Goal: Information Seeking & Learning: Learn about a topic

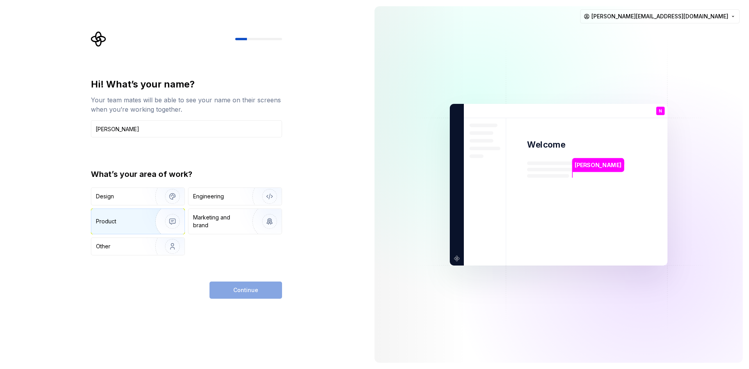
type input "[PERSON_NAME]"
drag, startPoint x: 137, startPoint y: 218, endPoint x: 146, endPoint y: 226, distance: 11.3
click at [137, 219] on div "Product" at bounding box center [122, 221] width 52 height 8
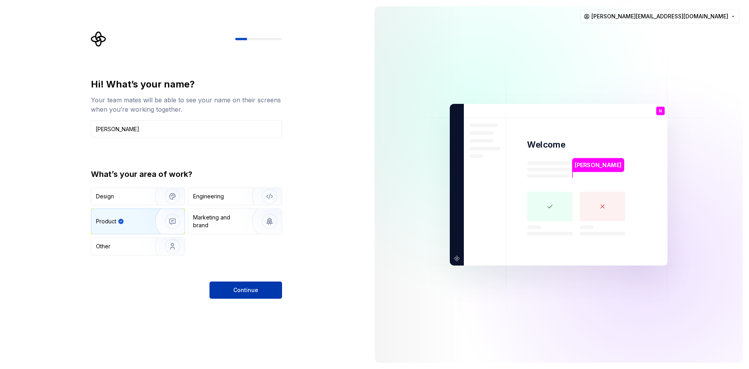
click at [237, 289] on span "Continue" at bounding box center [245, 290] width 25 height 8
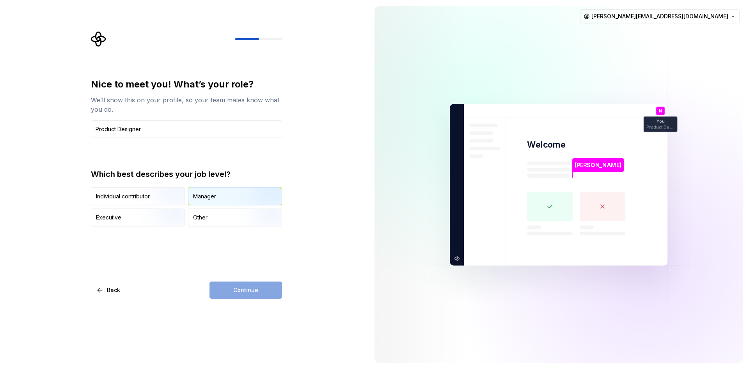
type input "Product Designer"
click at [219, 197] on div "Manager" at bounding box center [234, 196] width 93 height 17
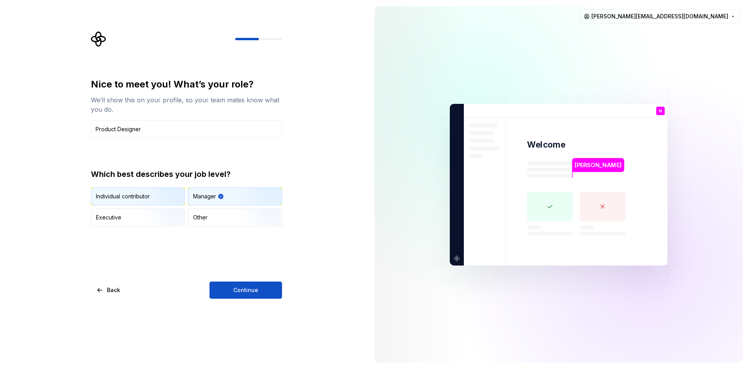
click at [162, 202] on img "button" at bounding box center [166, 206] width 50 height 52
click at [241, 290] on span "Continue" at bounding box center [245, 290] width 25 height 8
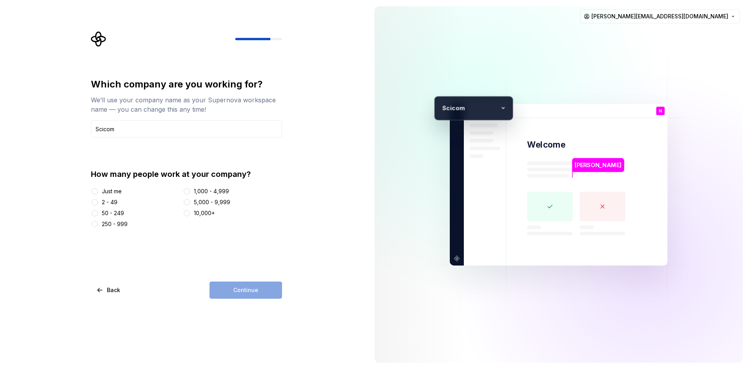
type input "Scicom"
click at [225, 188] on div "1,000 - 4,999" at bounding box center [211, 191] width 35 height 8
click at [190, 188] on button "1,000 - 4,999" at bounding box center [187, 191] width 6 height 6
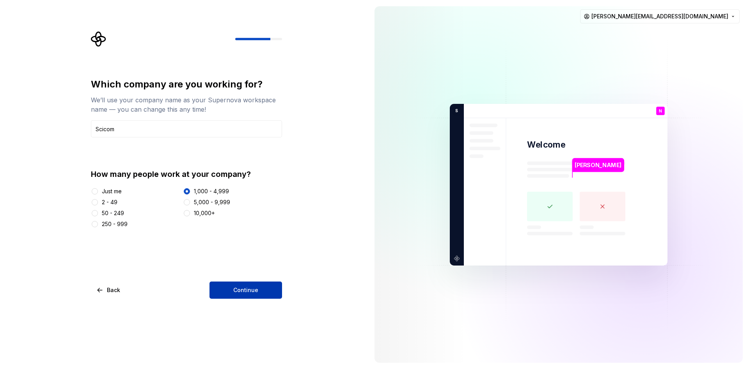
drag, startPoint x: 250, startPoint y: 277, endPoint x: 250, endPoint y: 283, distance: 6.2
click at [251, 277] on div "Which company are you working for? We’ll use your company name as your Supernov…" at bounding box center [186, 188] width 191 height 220
click at [249, 289] on span "Continue" at bounding box center [245, 290] width 25 height 8
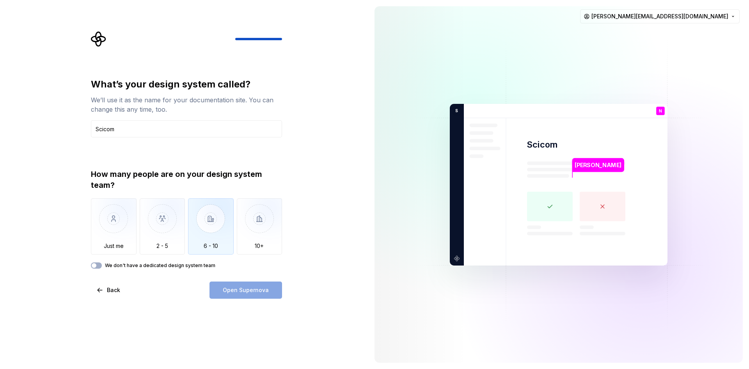
type input "Scicom"
click at [225, 222] on img "button" at bounding box center [211, 224] width 46 height 52
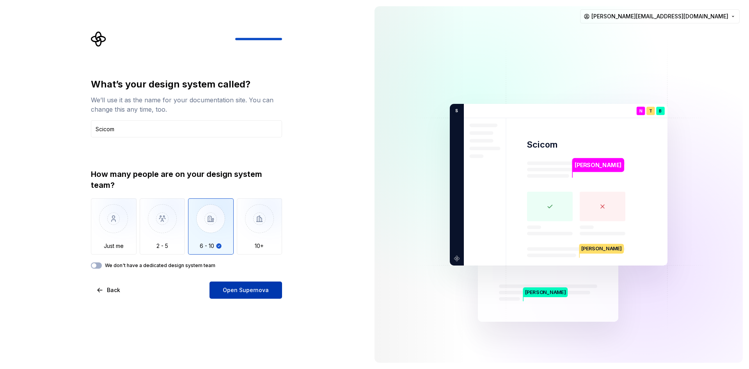
click at [238, 290] on span "Open Supernova" at bounding box center [246, 290] width 46 height 8
click at [101, 267] on button "We don't have a dedicated design system team" at bounding box center [96, 265] width 11 height 6
type button "on"
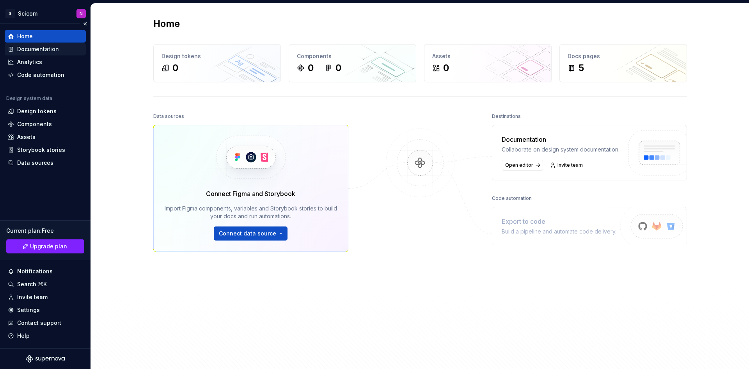
click at [47, 55] on div "Documentation" at bounding box center [45, 49] width 81 height 12
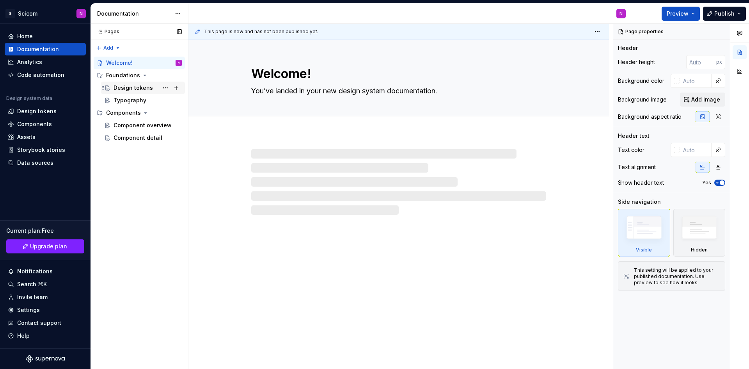
click at [134, 84] on div "Design tokens" at bounding box center [133, 88] width 39 height 8
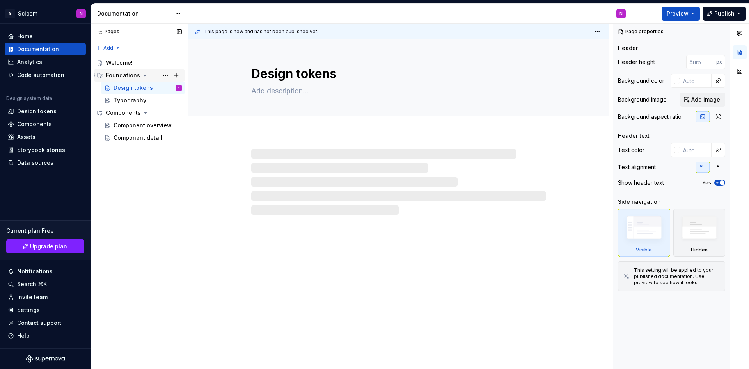
click at [125, 74] on div "Foundations" at bounding box center [123, 75] width 34 height 8
type textarea "*"
click at [40, 37] on div "Home" at bounding box center [45, 36] width 75 height 8
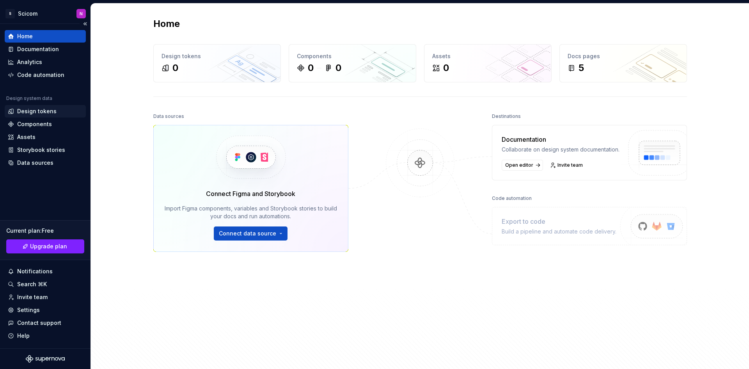
click at [27, 114] on div "Design tokens" at bounding box center [36, 111] width 39 height 8
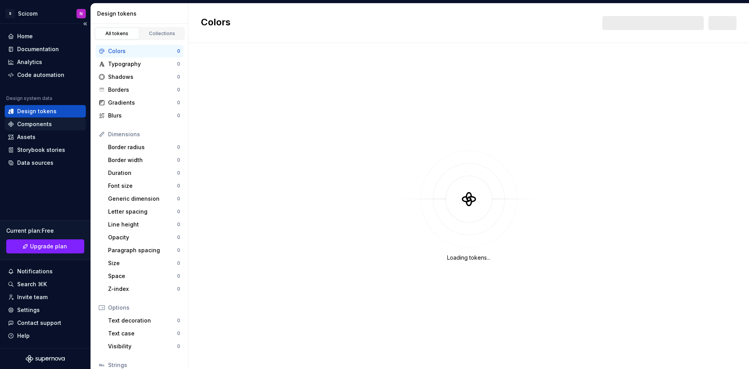
click at [28, 129] on div "Components" at bounding box center [45, 124] width 81 height 12
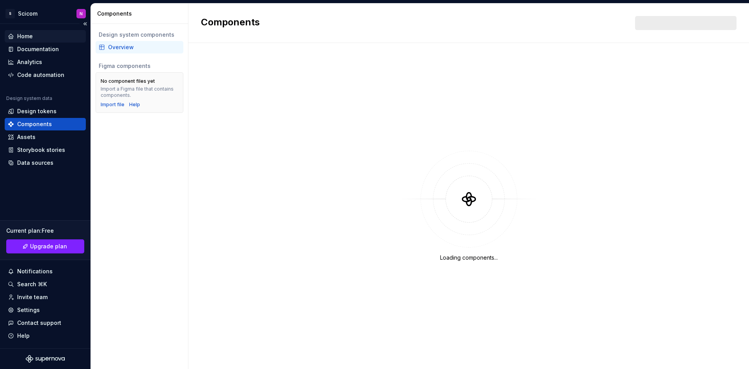
click at [35, 34] on div "Home" at bounding box center [45, 36] width 75 height 8
